Goal: Transaction & Acquisition: Purchase product/service

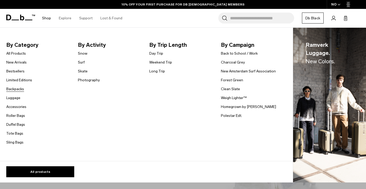
click at [17, 90] on link "Backpacks" at bounding box center [15, 88] width 18 height 5
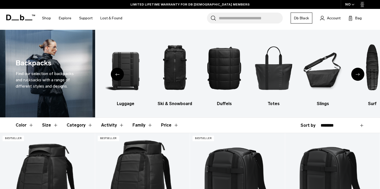
scroll to position [94, 0]
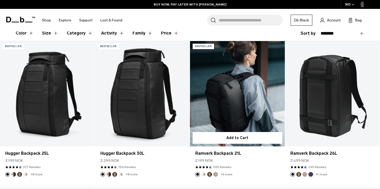
click at [243, 100] on link "Ramverk Backpack 21L" at bounding box center [237, 93] width 95 height 105
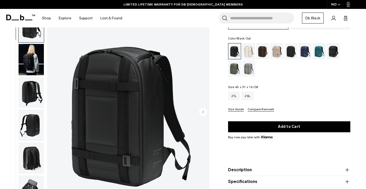
scroll to position [50, 0]
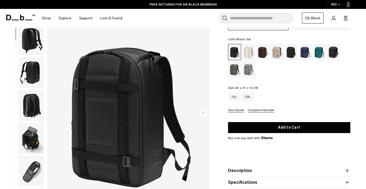
click at [32, 98] on img "button" at bounding box center [31, 105] width 25 height 31
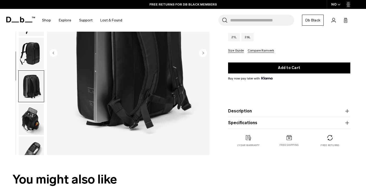
scroll to position [0, 0]
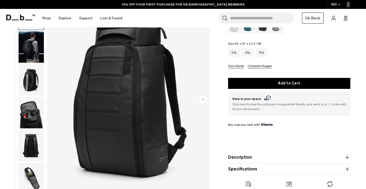
scroll to position [81, 0]
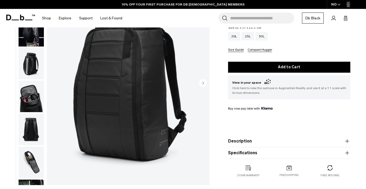
click at [30, 100] on img "button" at bounding box center [31, 96] width 25 height 31
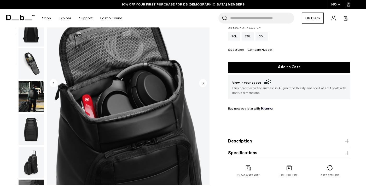
click at [28, 128] on img "button" at bounding box center [31, 129] width 25 height 31
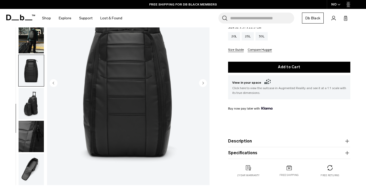
scroll to position [147, 0]
